Goal: Task Accomplishment & Management: Complete application form

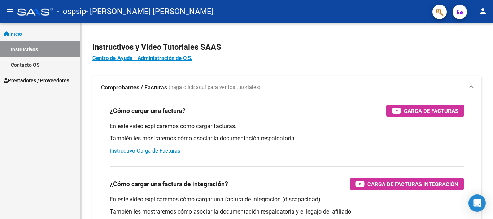
scroll to position [18494, 0]
click at [48, 81] on span "Prestadores / Proveedores" at bounding box center [37, 81] width 66 height 8
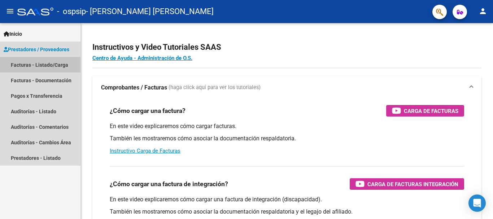
click at [48, 65] on link "Facturas - Listado/Carga" at bounding box center [40, 65] width 81 height 16
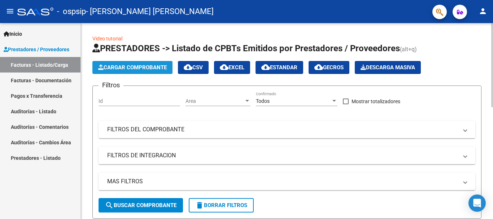
click at [135, 64] on button "Cargar Comprobante" at bounding box center [132, 67] width 80 height 13
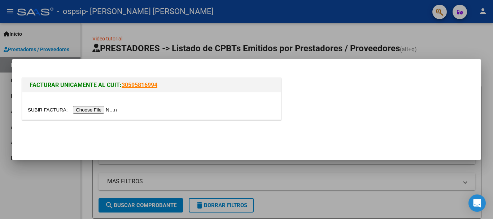
click at [99, 110] on input "file" at bounding box center [73, 110] width 91 height 8
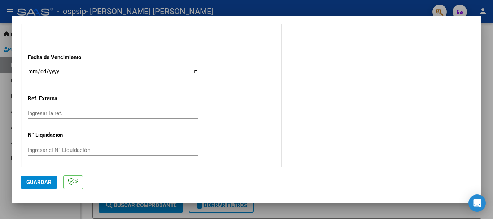
scroll to position [512, 0]
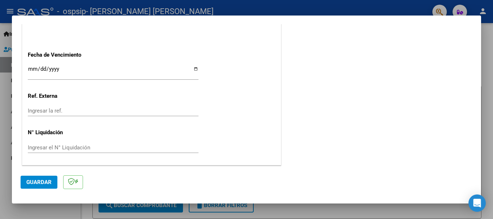
click at [70, 72] on input "Ingresar la fecha" at bounding box center [113, 72] width 171 height 12
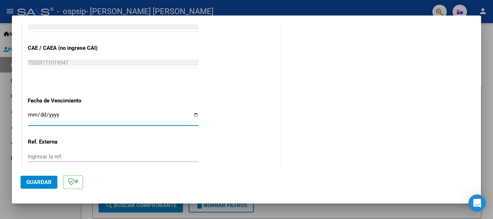
scroll to position [439, 0]
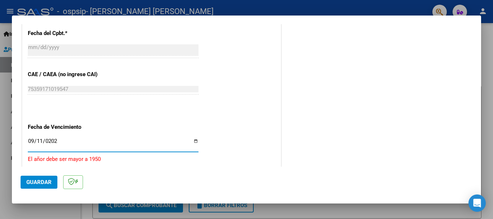
type input "[DATE]"
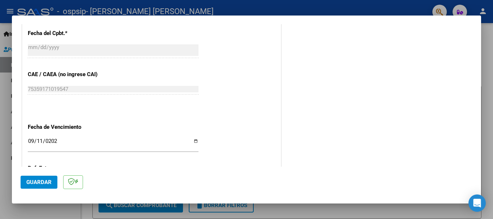
scroll to position [512, 0]
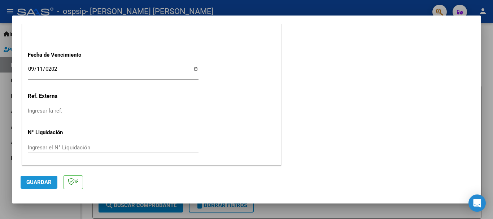
click at [40, 183] on span "Guardar" at bounding box center [38, 182] width 25 height 6
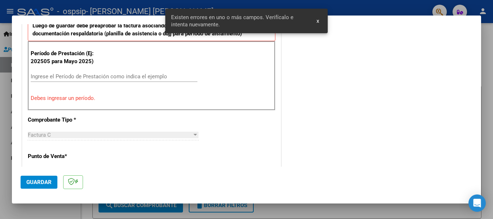
scroll to position [180, 0]
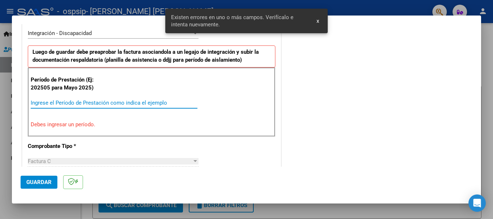
click at [73, 102] on input "Ingrese el Período de Prestación como indica el ejemplo" at bounding box center [114, 103] width 167 height 6
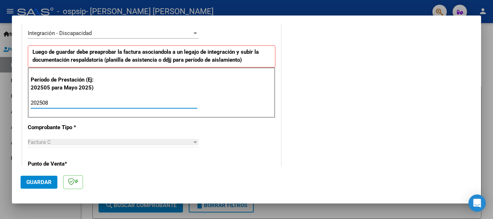
type input "202508"
click at [26, 181] on button "Guardar" at bounding box center [39, 182] width 37 height 13
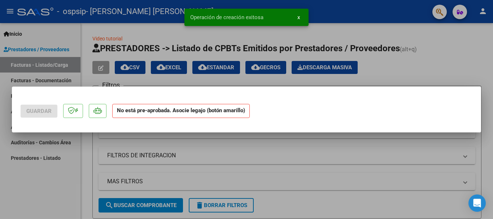
scroll to position [0, 0]
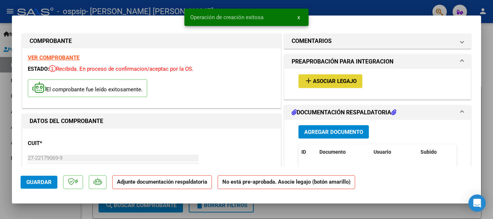
click at [320, 81] on span "Asociar Legajo" at bounding box center [335, 81] width 44 height 6
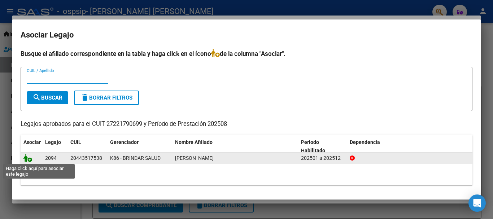
click at [28, 160] on icon at bounding box center [27, 158] width 9 height 8
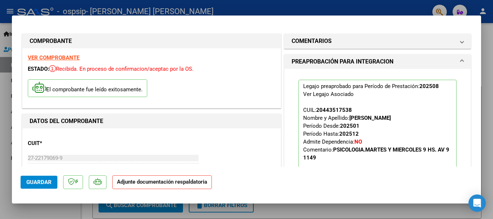
click at [136, 188] on p "Adjunte documentación respaldatoria" at bounding box center [162, 182] width 100 height 14
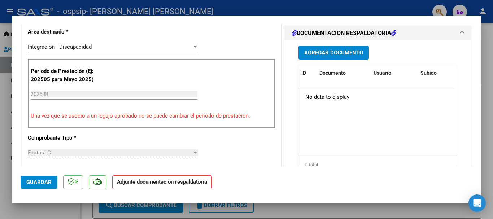
scroll to position [163, 0]
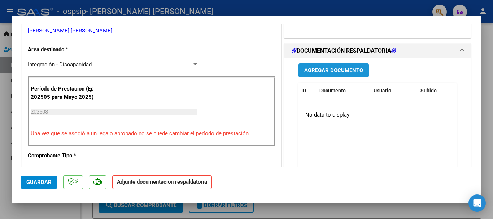
click at [359, 76] on button "Agregar Documento" at bounding box center [334, 70] width 70 height 13
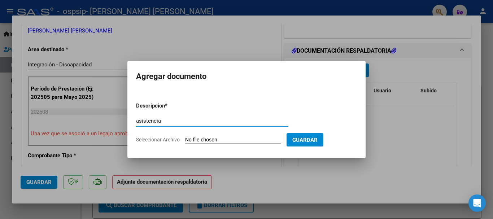
type input "asistencia"
click at [256, 139] on input "Seleccionar Archivo" at bounding box center [233, 140] width 96 height 7
type input "C:\fakepath\asistencia [PERSON_NAME].jpeg"
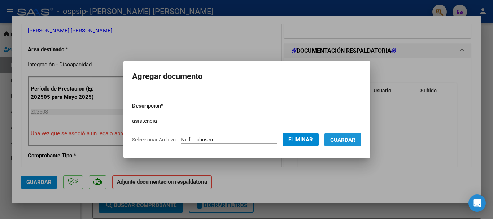
click at [356, 137] on span "Guardar" at bounding box center [342, 140] width 25 height 6
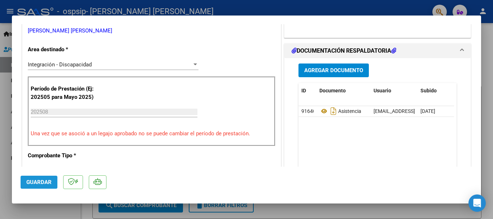
click at [42, 185] on span "Guardar" at bounding box center [38, 182] width 25 height 6
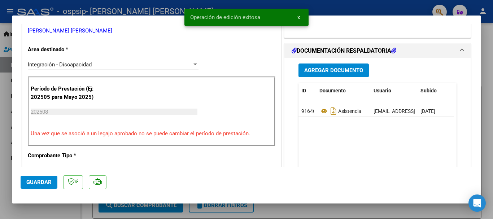
scroll to position [0, 0]
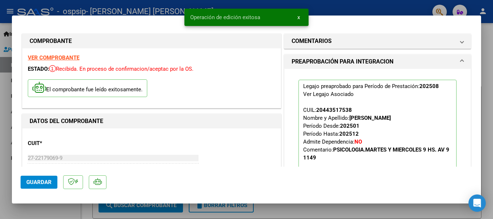
click at [362, 6] on div at bounding box center [246, 109] width 493 height 219
